Goal: Use online tool/utility

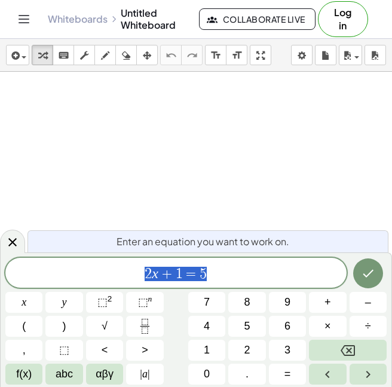
scroll to position [1, 0]
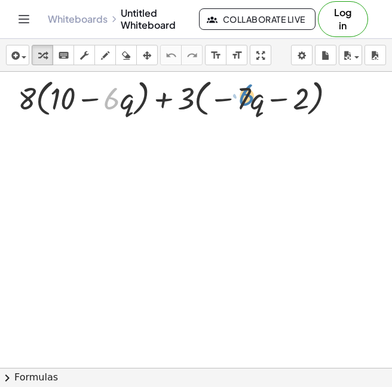
drag, startPoint x: 111, startPoint y: 100, endPoint x: 243, endPoint y: 97, distance: 132.2
click at [243, 97] on div at bounding box center [181, 97] width 339 height 45
click at [170, 128] on icon at bounding box center [171, 130] width 13 height 13
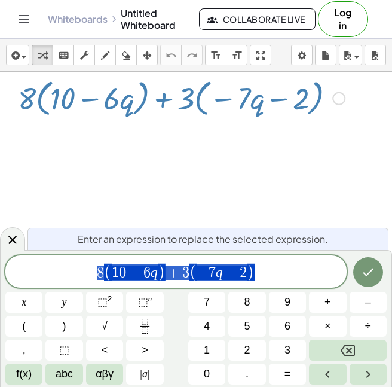
click at [215, 163] on div at bounding box center [196, 368] width 392 height 592
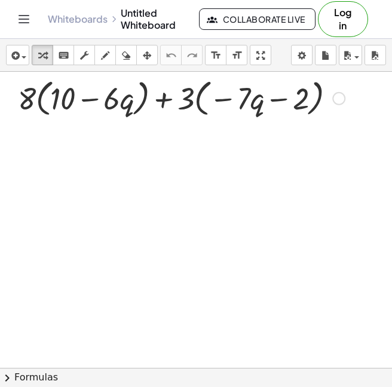
click at [336, 99] on div at bounding box center [338, 98] width 13 height 13
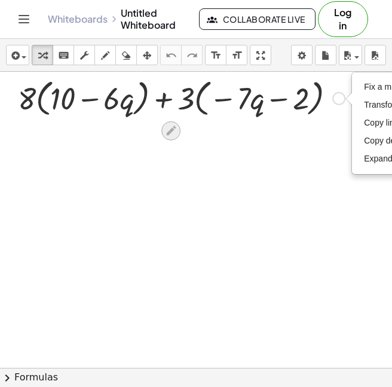
click at [170, 133] on icon at bounding box center [171, 131] width 10 height 10
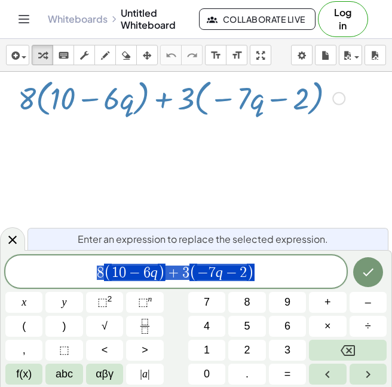
click at [289, 209] on div at bounding box center [196, 368] width 392 height 592
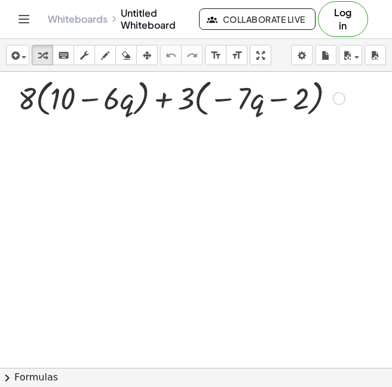
click at [100, 102] on div at bounding box center [181, 97] width 339 height 45
click at [65, 99] on div at bounding box center [181, 97] width 339 height 45
drag, startPoint x: 27, startPoint y: 98, endPoint x: 65, endPoint y: 96, distance: 38.3
click at [65, 96] on div at bounding box center [181, 97] width 339 height 45
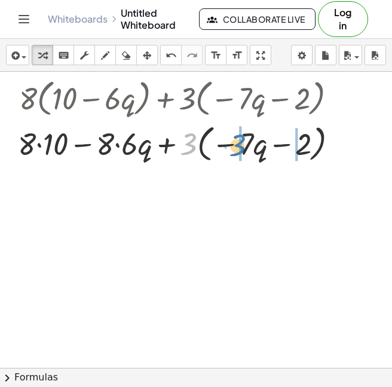
drag, startPoint x: 191, startPoint y: 141, endPoint x: 242, endPoint y: 143, distance: 50.9
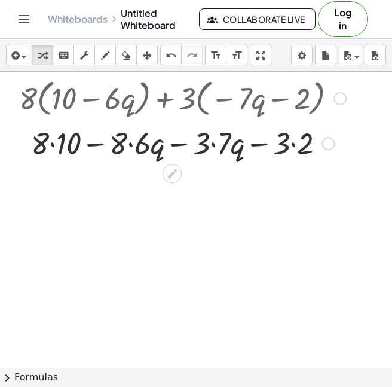
click at [218, 149] on div at bounding box center [182, 142] width 339 height 41
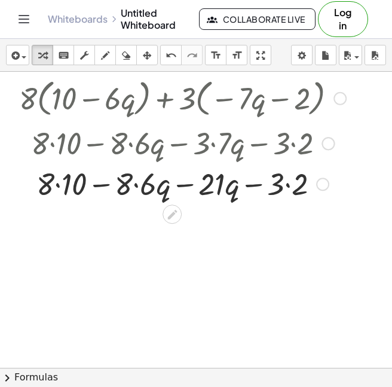
click at [289, 190] on div at bounding box center [182, 183] width 339 height 41
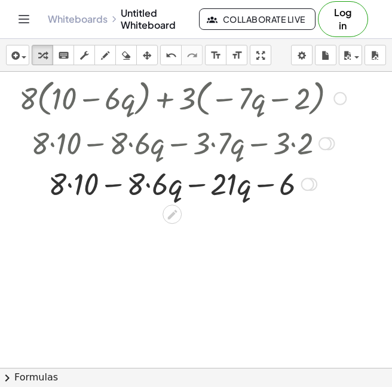
click at [145, 188] on div at bounding box center [182, 183] width 339 height 41
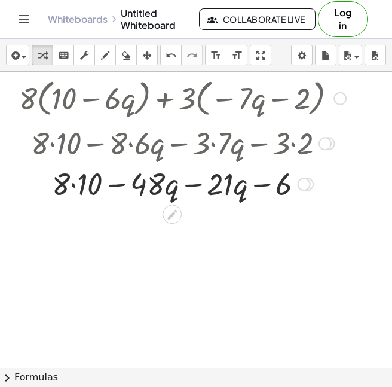
click at [69, 194] on div at bounding box center [182, 183] width 339 height 41
click at [70, 187] on div at bounding box center [182, 183] width 339 height 41
click at [75, 184] on div at bounding box center [182, 183] width 339 height 41
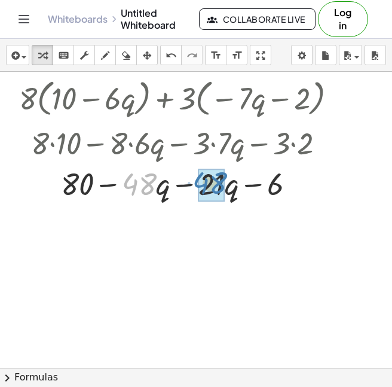
drag, startPoint x: 141, startPoint y: 184, endPoint x: 212, endPoint y: 182, distance: 71.2
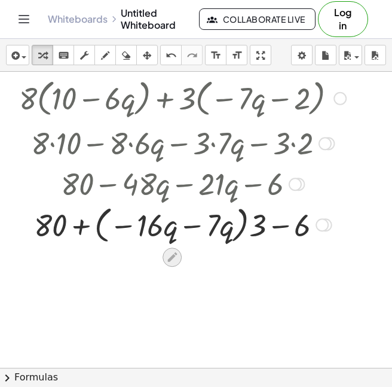
click at [170, 253] on icon at bounding box center [172, 257] width 13 height 13
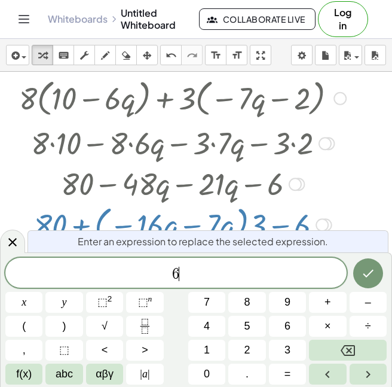
scroll to position [2, 0]
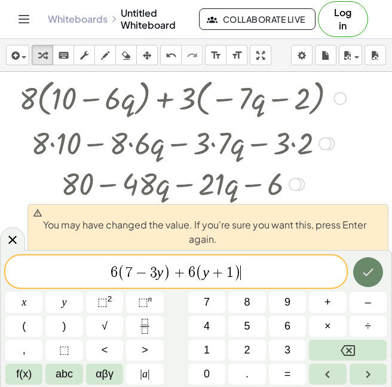
click at [364, 265] on icon "Done" at bounding box center [368, 272] width 14 height 14
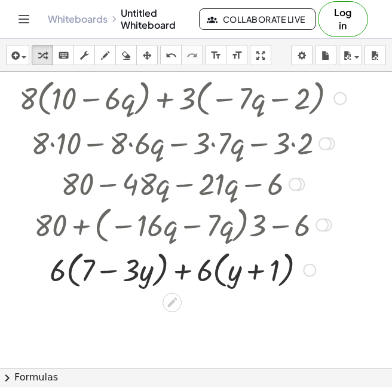
click at [319, 226] on div at bounding box center [322, 224] width 13 height 13
